Goal: Transaction & Acquisition: Purchase product/service

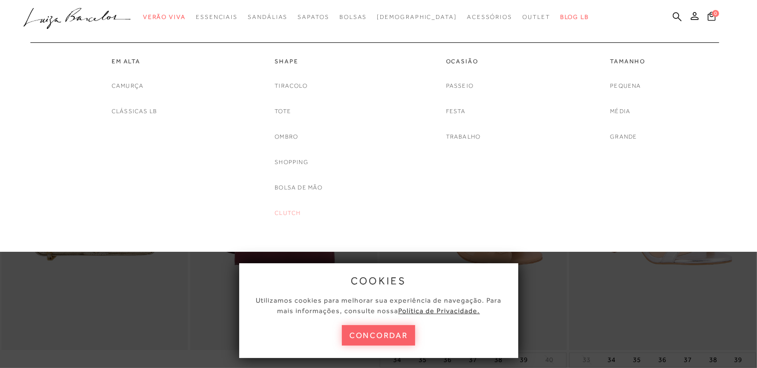
click at [287, 214] on link "Clutch" at bounding box center [288, 213] width 26 height 10
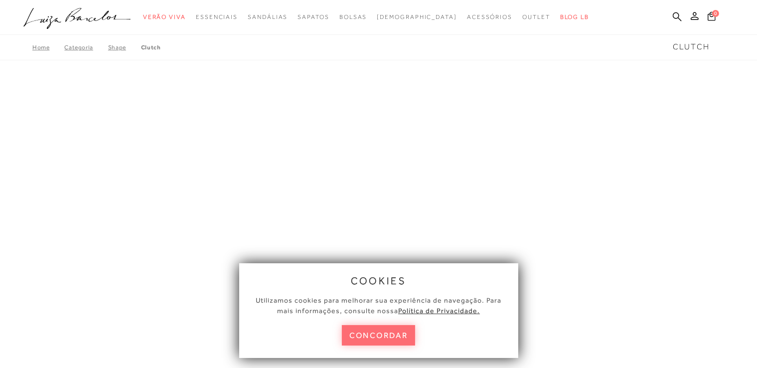
click at [367, 339] on button "concordar" at bounding box center [379, 335] width 74 height 20
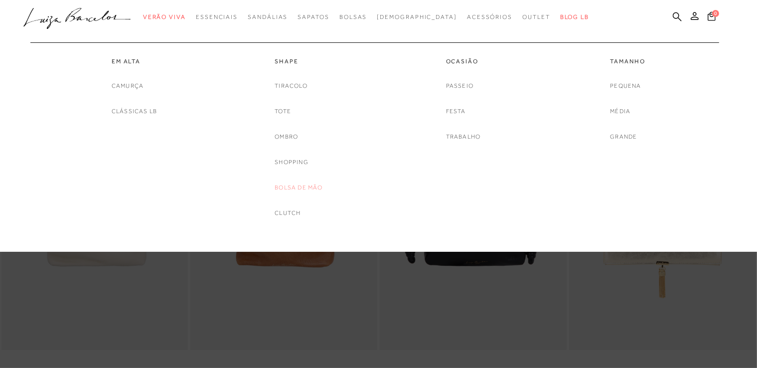
click at [294, 191] on link "Bolsa de mão" at bounding box center [299, 187] width 48 height 10
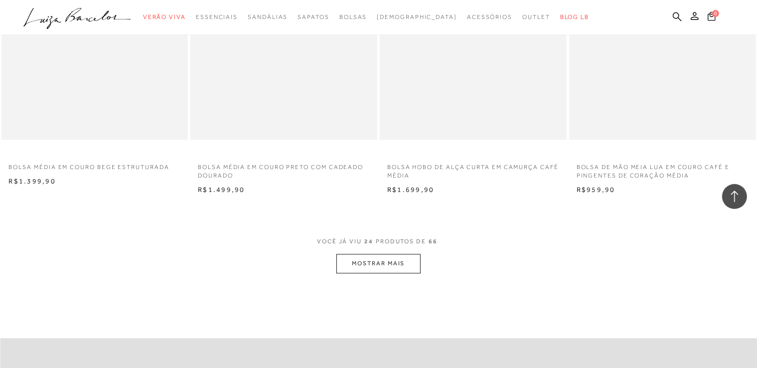
scroll to position [2143, 0]
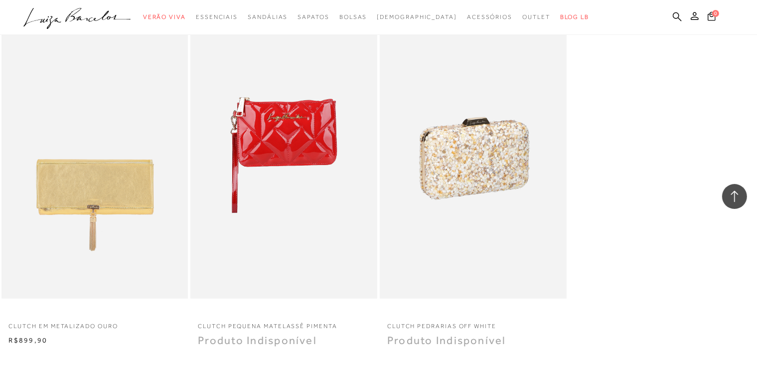
scroll to position [747, 0]
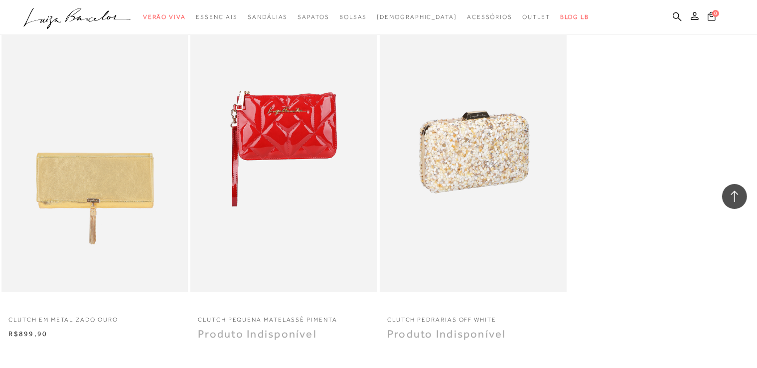
click at [474, 162] on img at bounding box center [474, 152] width 186 height 280
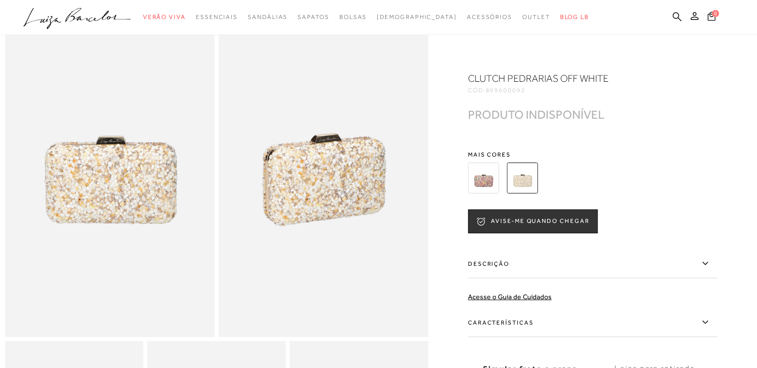
scroll to position [50, 0]
click at [478, 180] on img at bounding box center [483, 177] width 31 height 31
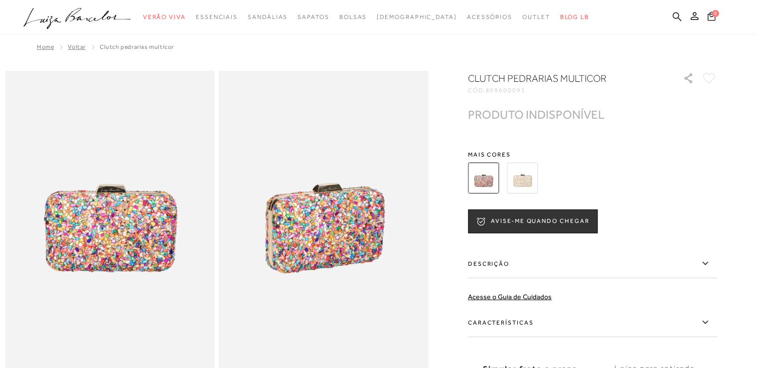
click at [530, 171] on img at bounding box center [522, 177] width 31 height 31
